Goal: Transaction & Acquisition: Obtain resource

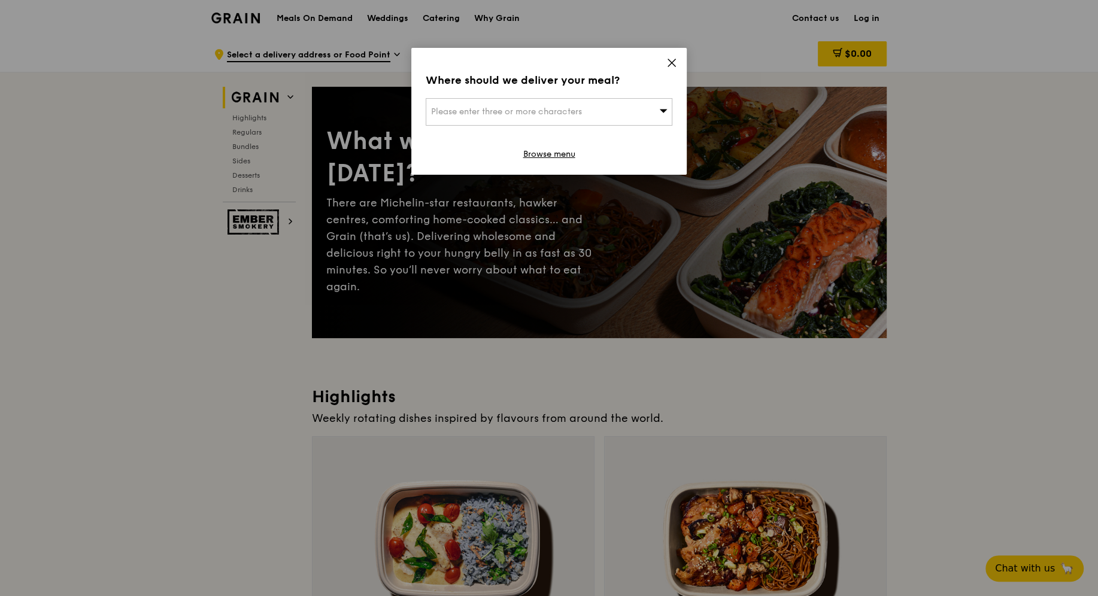
click at [570, 107] on span "Please enter three or more characters" at bounding box center [506, 112] width 151 height 10
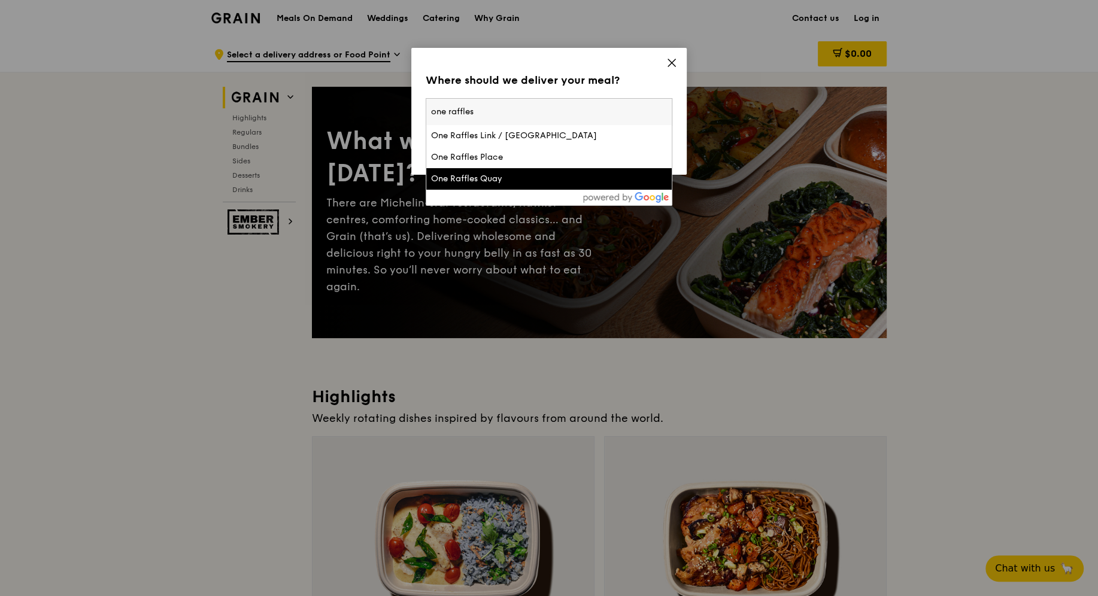
type input "one raffles"
click at [481, 175] on div "One Raffles Quay" at bounding box center [519, 179] width 177 height 12
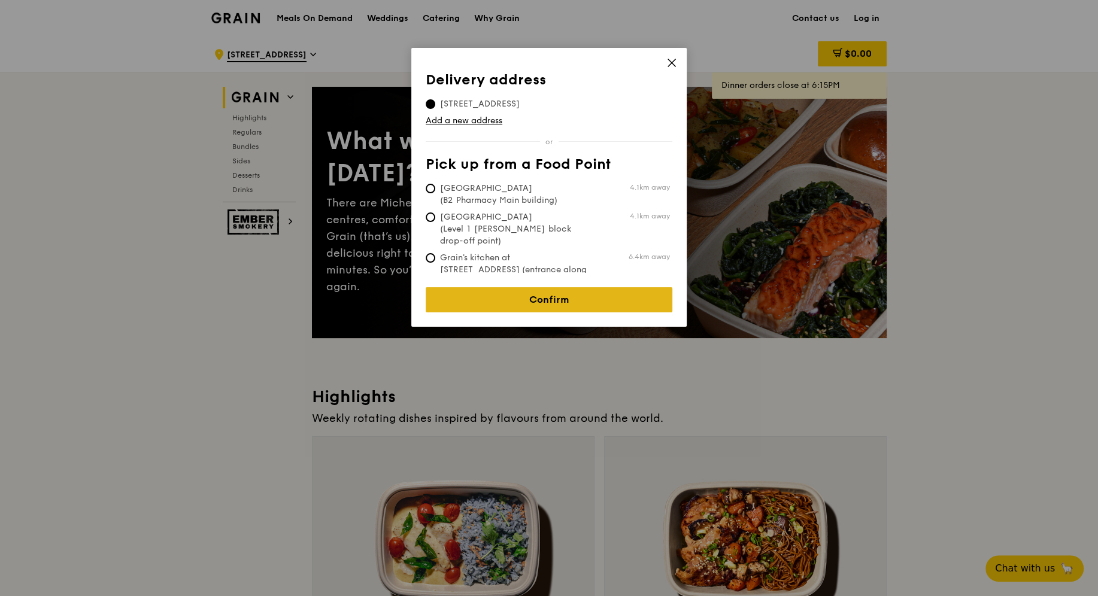
click at [511, 291] on link "Confirm" at bounding box center [549, 299] width 247 height 25
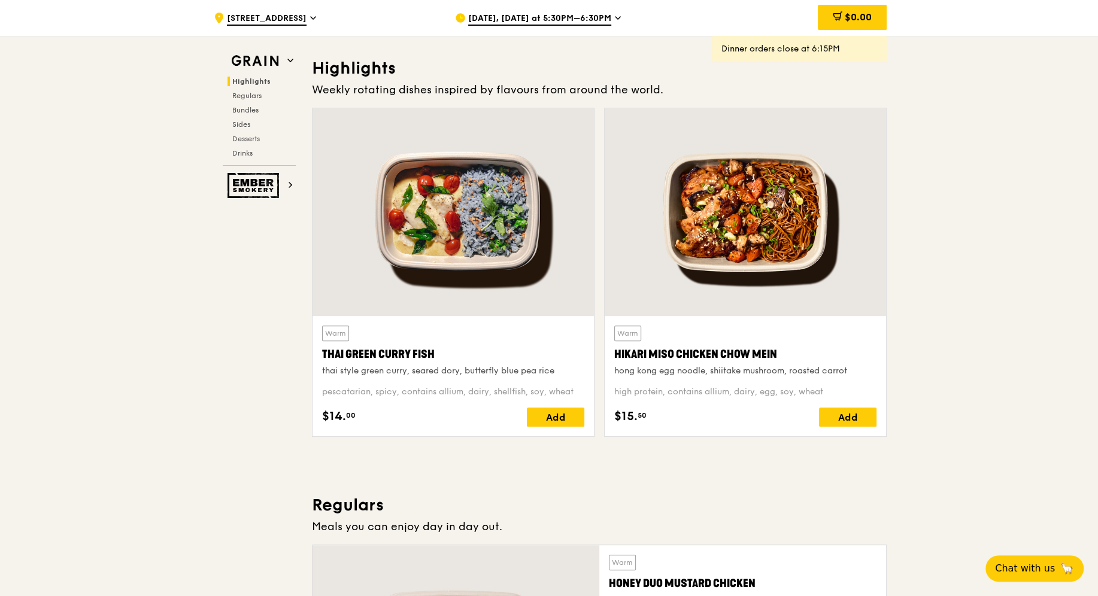
scroll to position [324, 0]
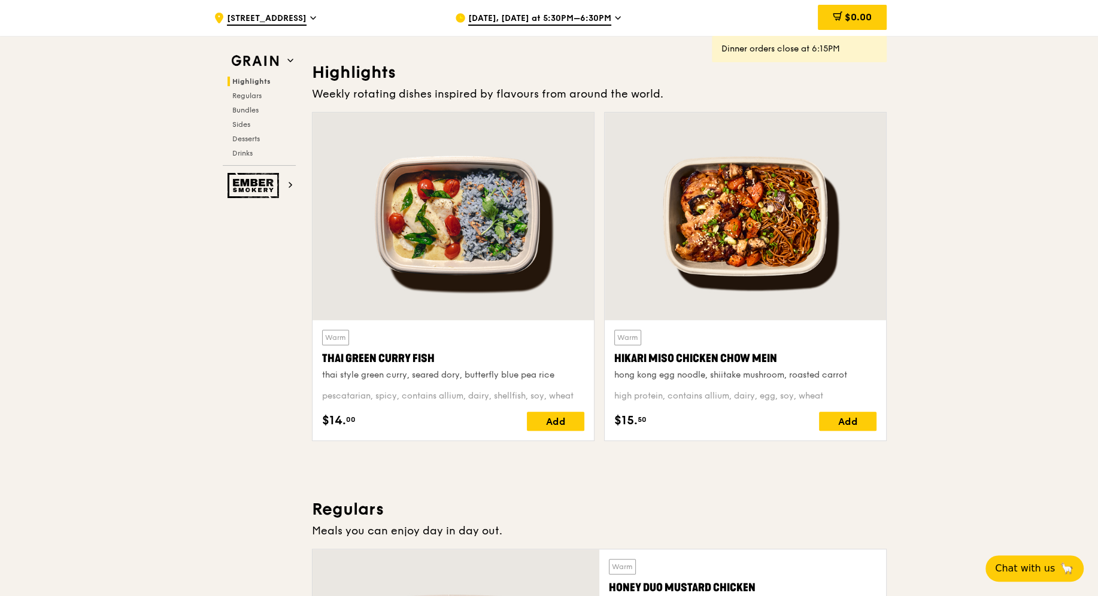
click at [571, 8] on div "[DATE], [DATE] at 5:30PM–6:30PM" at bounding box center [566, 18] width 222 height 36
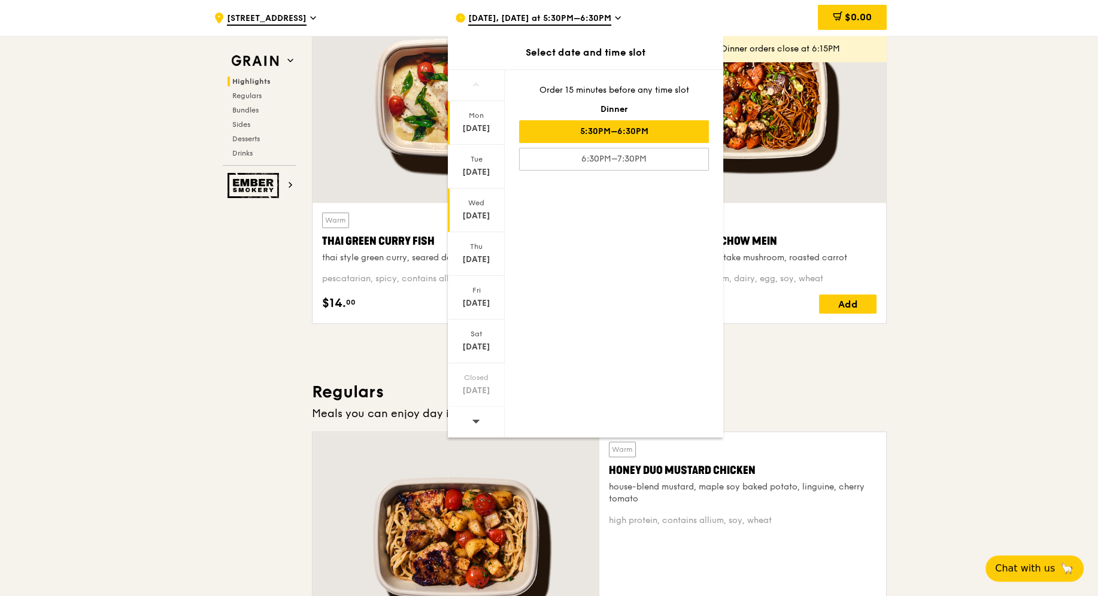
scroll to position [616, 0]
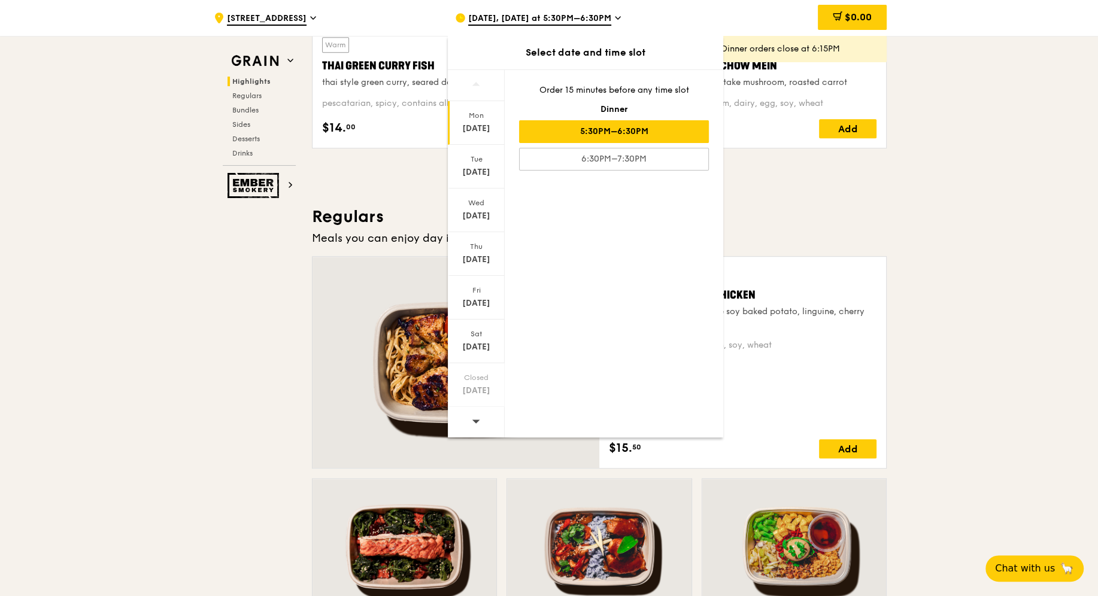
click at [478, 419] on icon at bounding box center [476, 421] width 8 height 9
click at [473, 166] on div "[DATE]" at bounding box center [475, 172] width 53 height 12
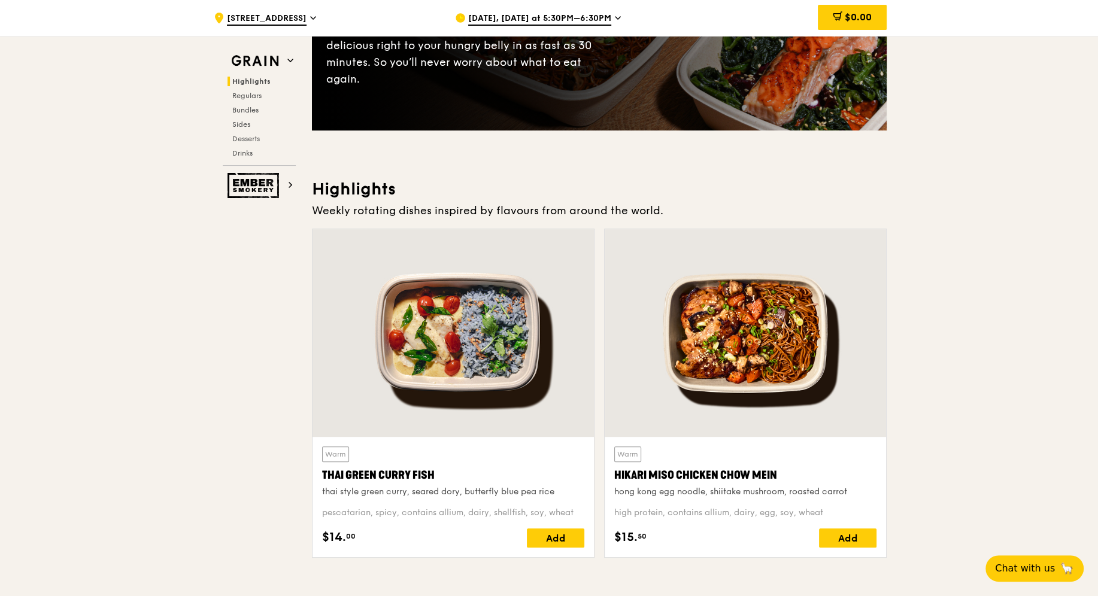
scroll to position [193, 0]
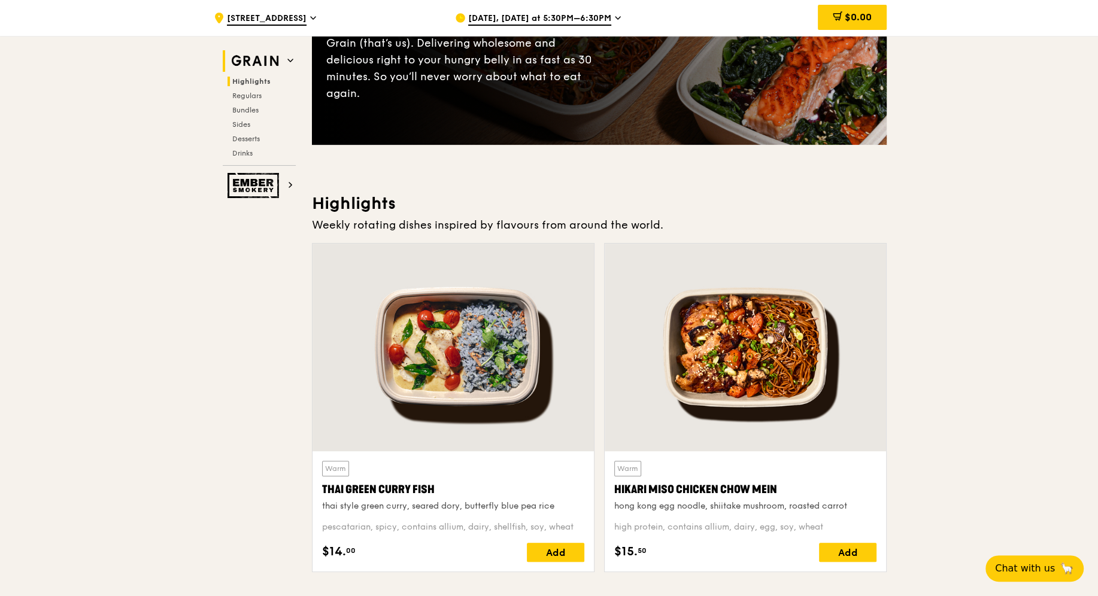
click at [285, 58] on h2 "Grain" at bounding box center [259, 61] width 73 height 22
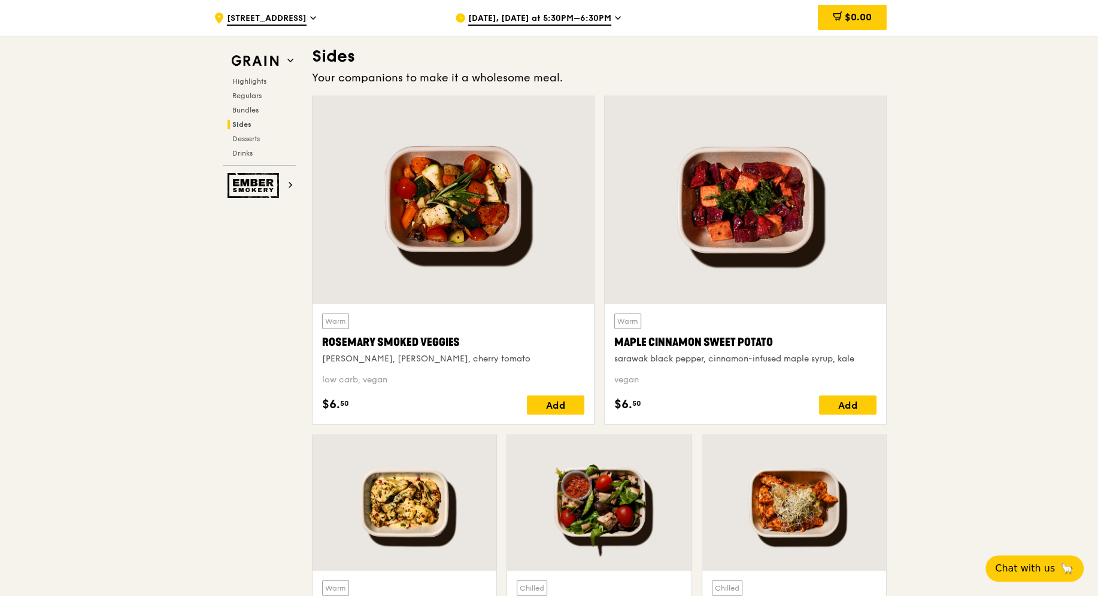
scroll to position [2655, 0]
click at [251, 96] on span "Regulars" at bounding box center [248, 96] width 32 height 8
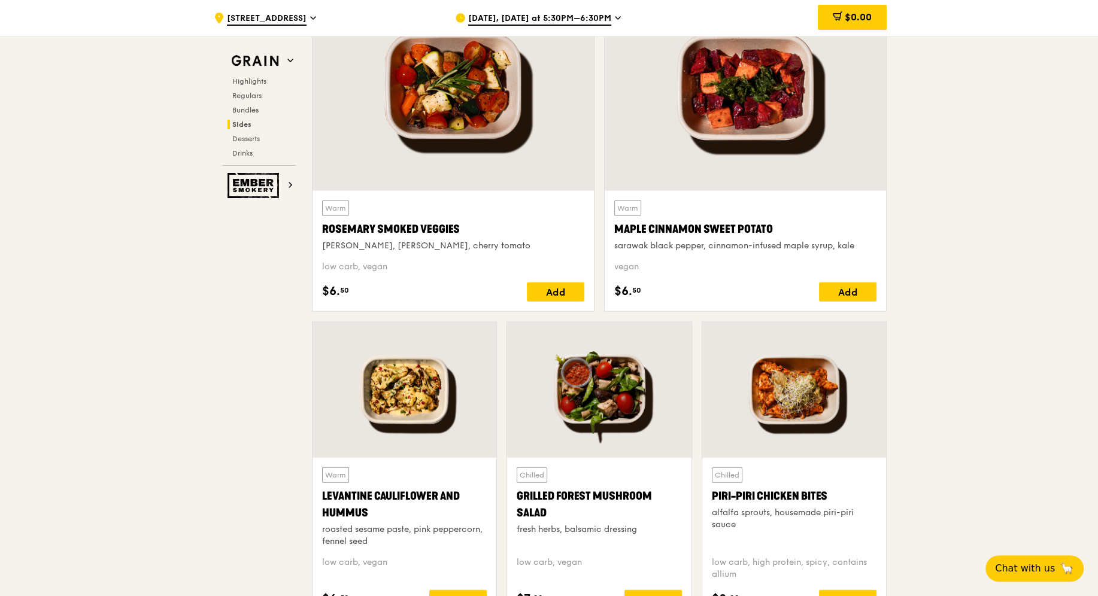
scroll to position [2767, 0]
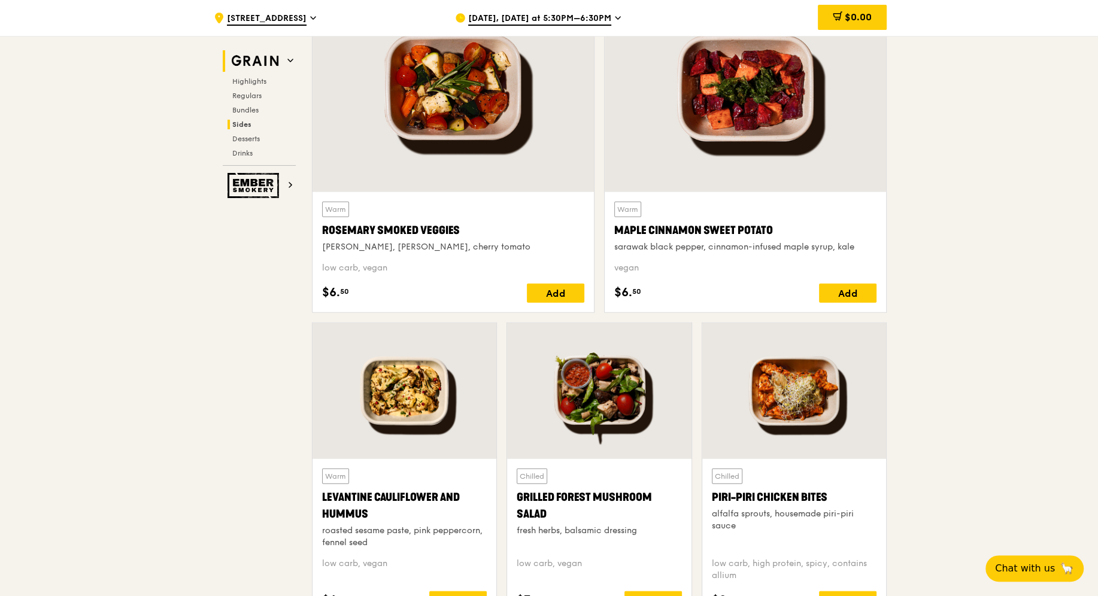
click at [278, 59] on img at bounding box center [254, 61] width 55 height 22
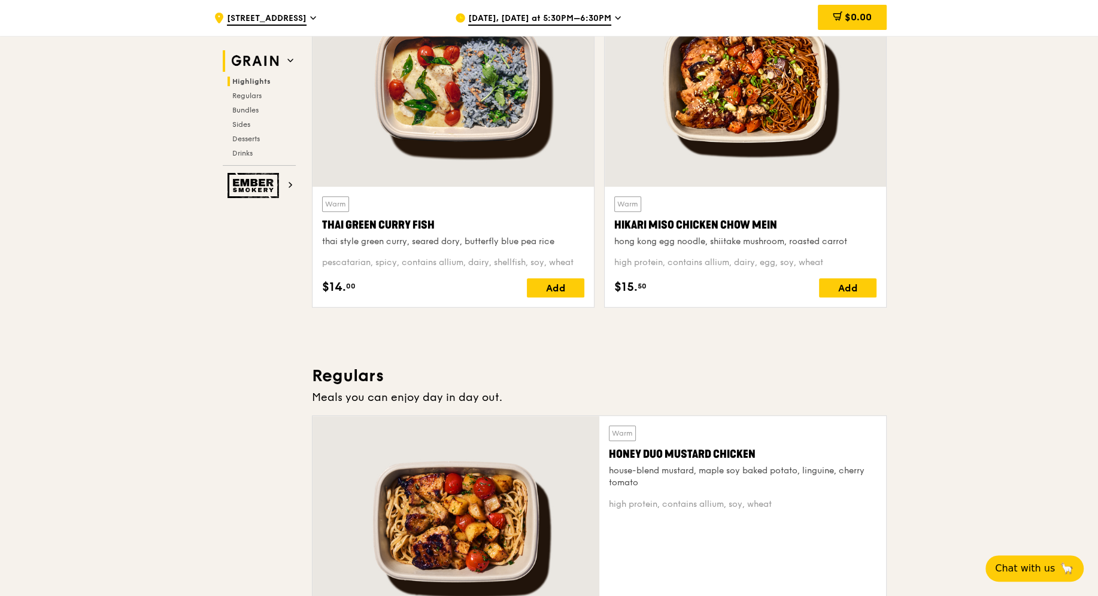
scroll to position [337, 0]
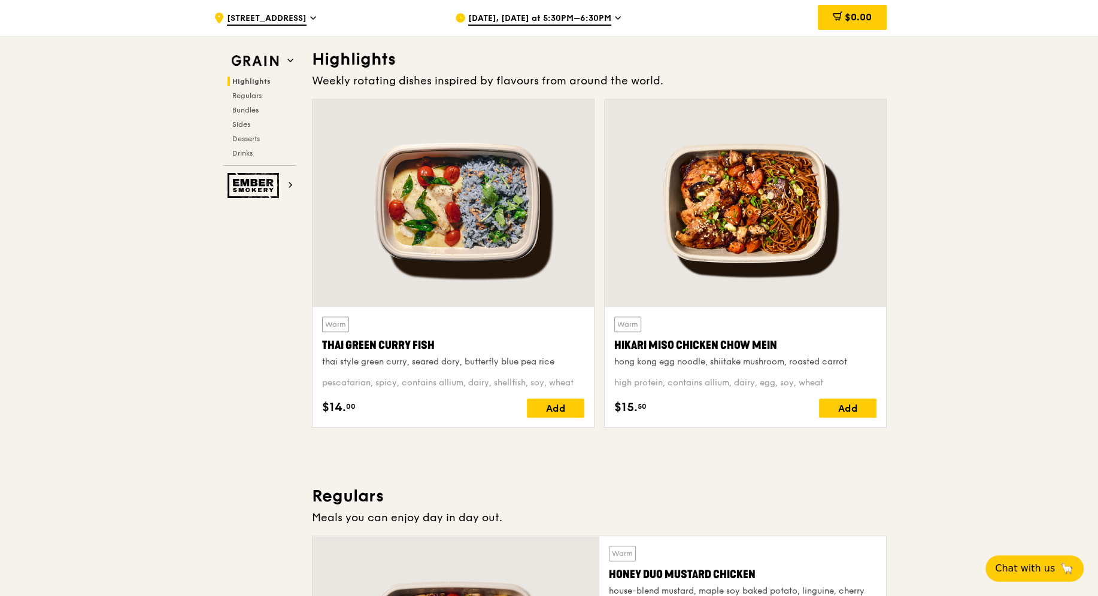
click at [262, 17] on span "[STREET_ADDRESS]" at bounding box center [267, 19] width 80 height 13
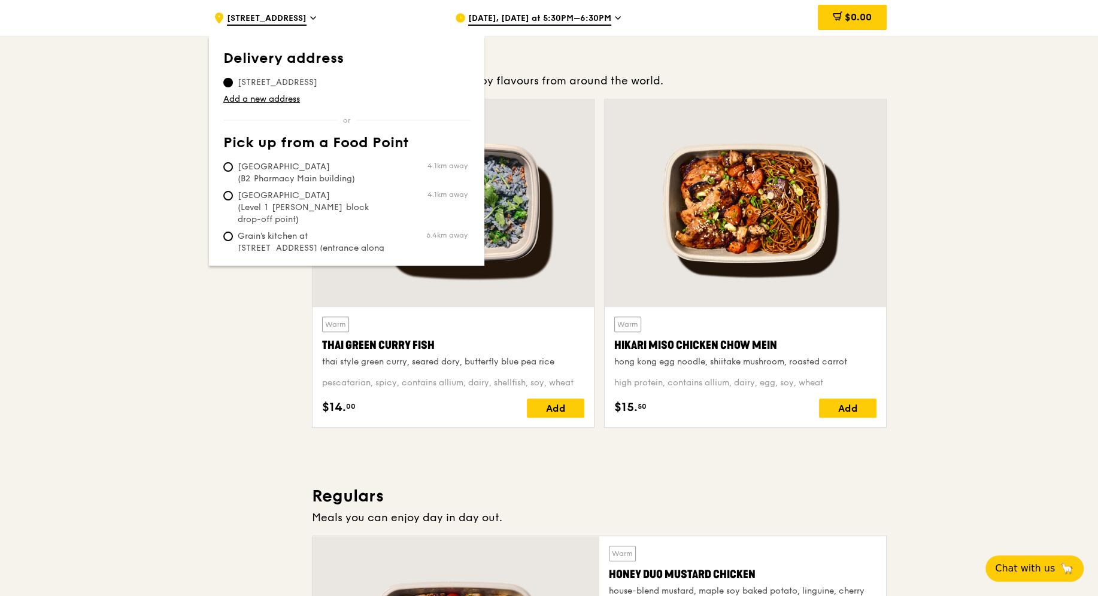
click at [382, 0] on div ".cls-1 { fill: none; stroke: #fff; stroke-linecap: round; stroke-linejoin: roun…" at bounding box center [325, 18] width 222 height 36
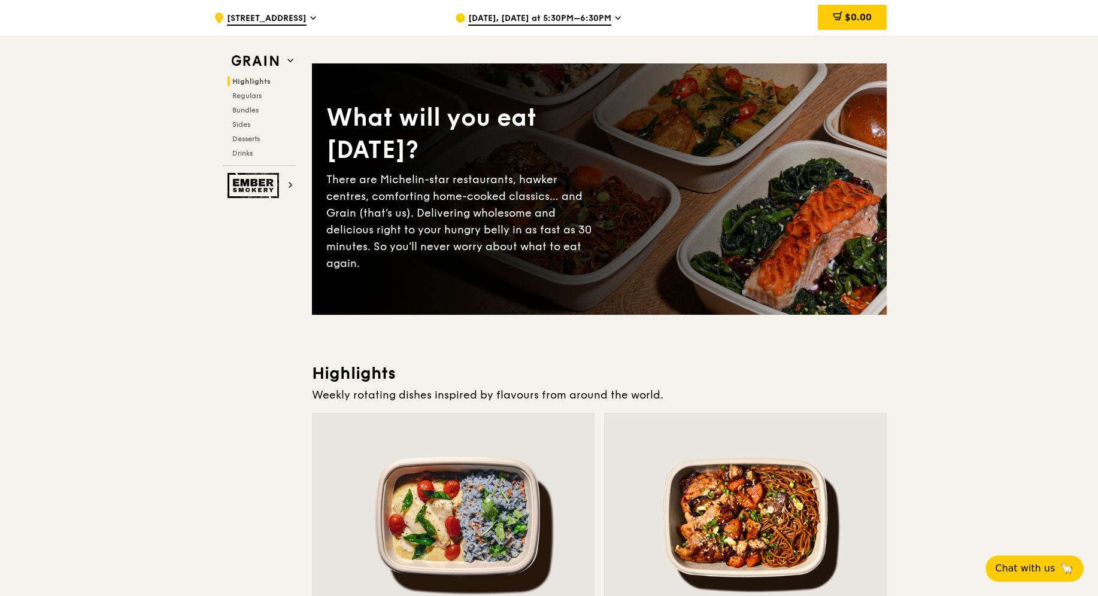
scroll to position [0, 0]
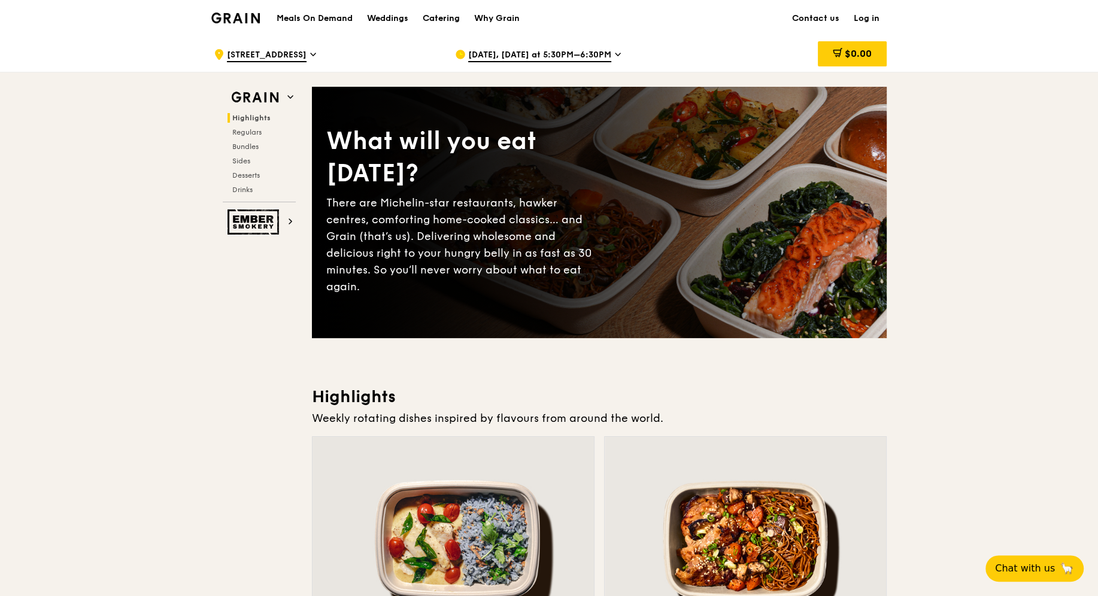
click at [442, 21] on div "Catering" at bounding box center [441, 19] width 37 height 36
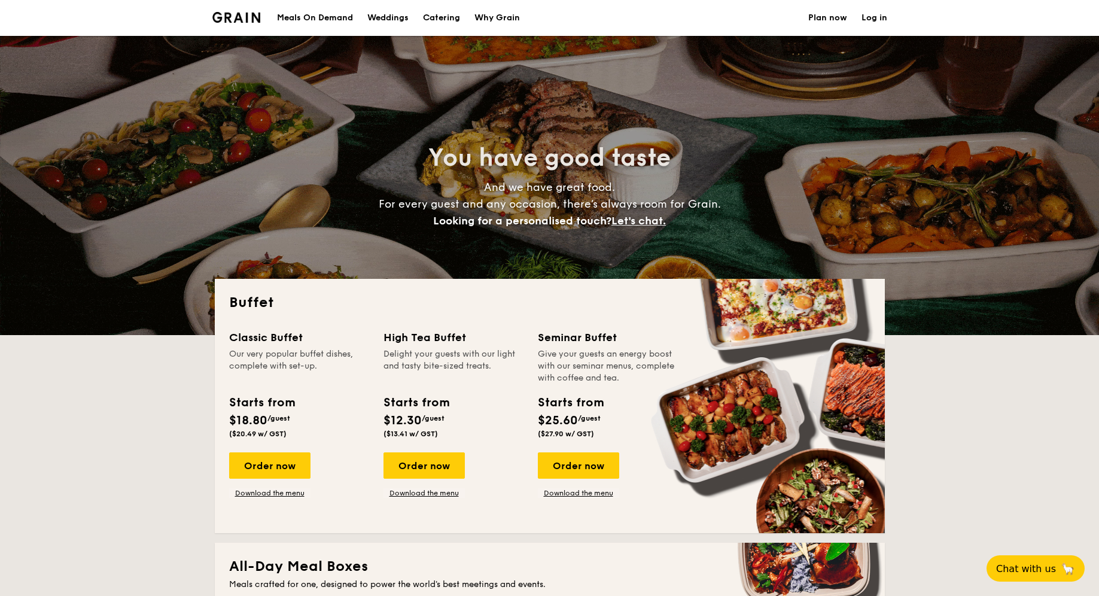
select select
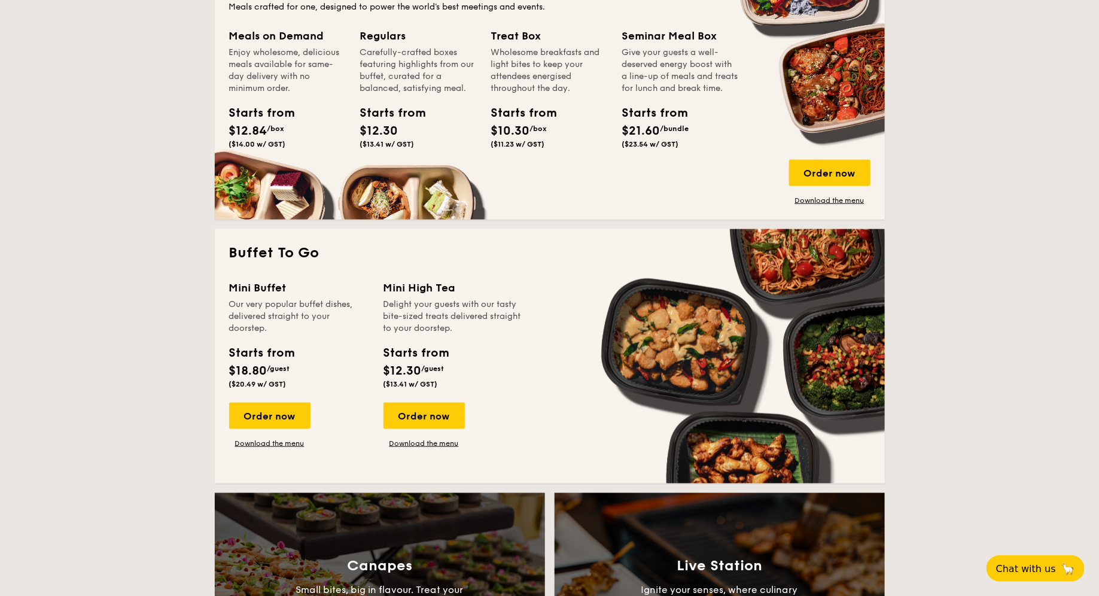
scroll to position [642, 0]
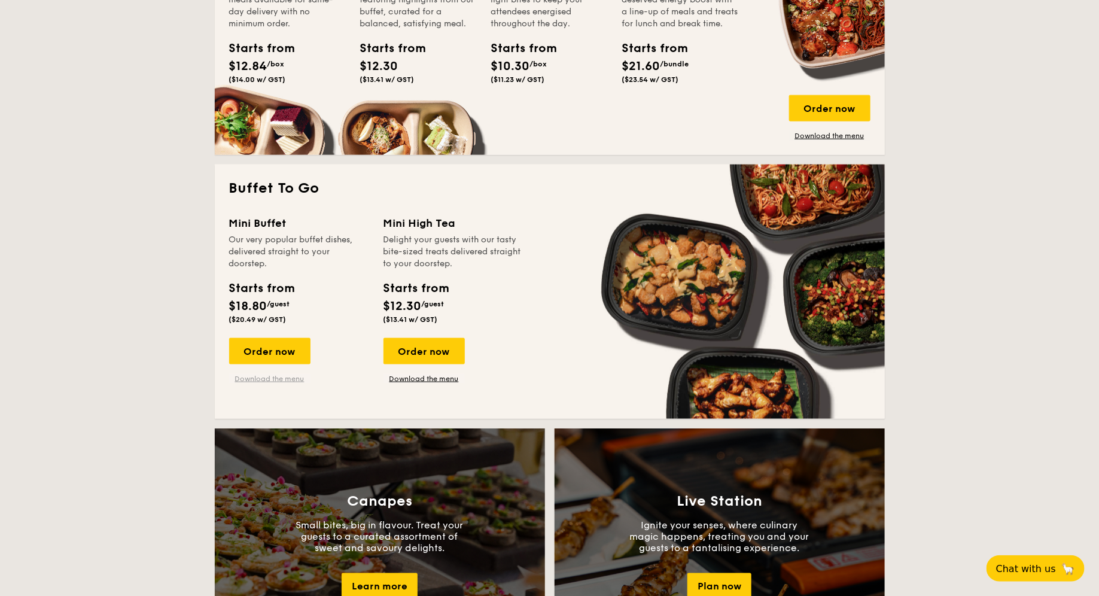
click at [280, 376] on link "Download the menu" at bounding box center [269, 379] width 81 height 10
